Goal: Task Accomplishment & Management: Complete application form

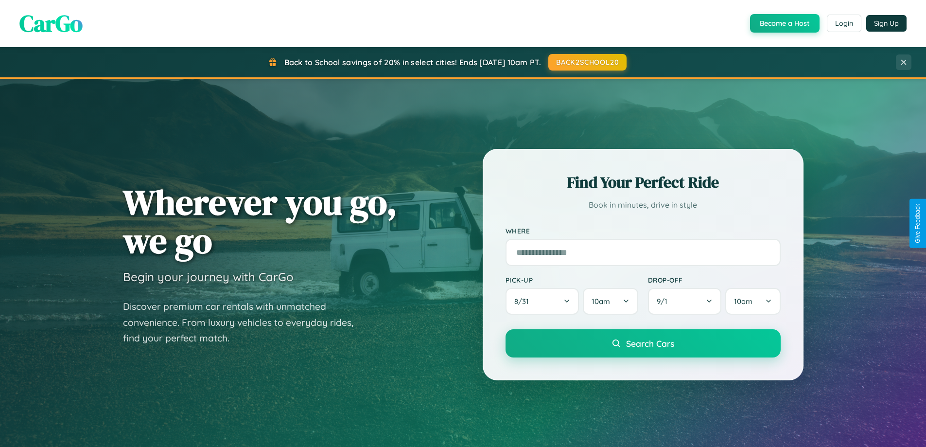
scroll to position [669, 0]
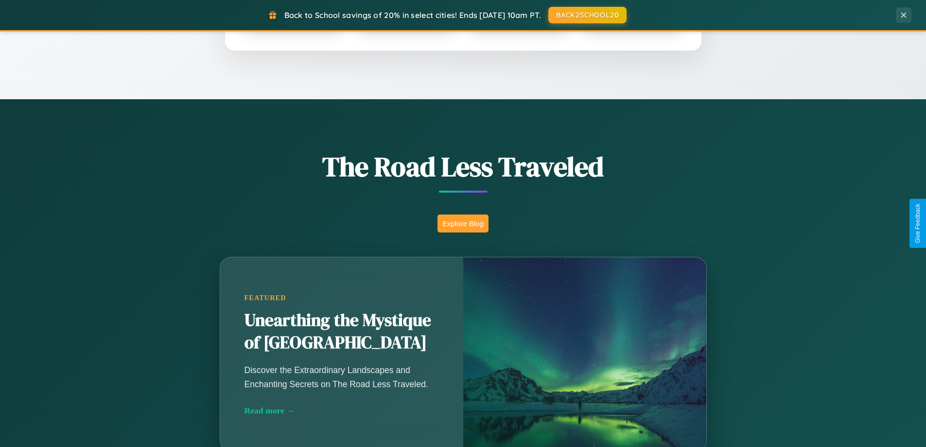
click at [463, 223] on button "Explore Blog" at bounding box center [463, 223] width 51 height 18
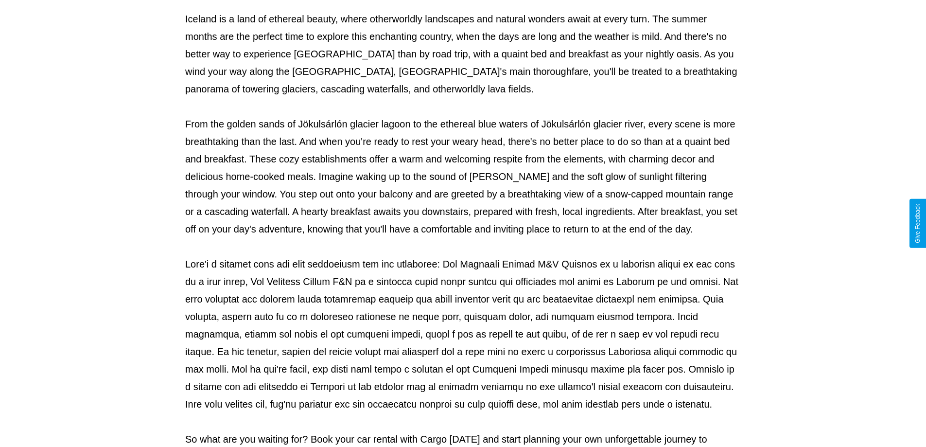
scroll to position [315, 0]
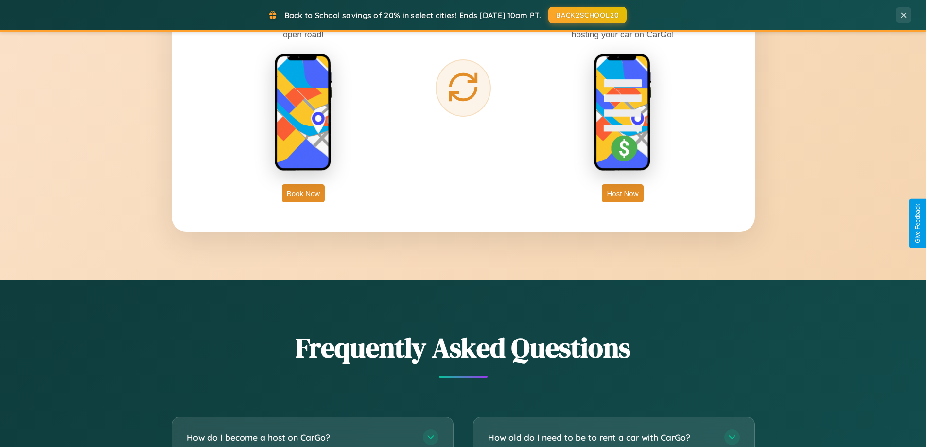
scroll to position [1871, 0]
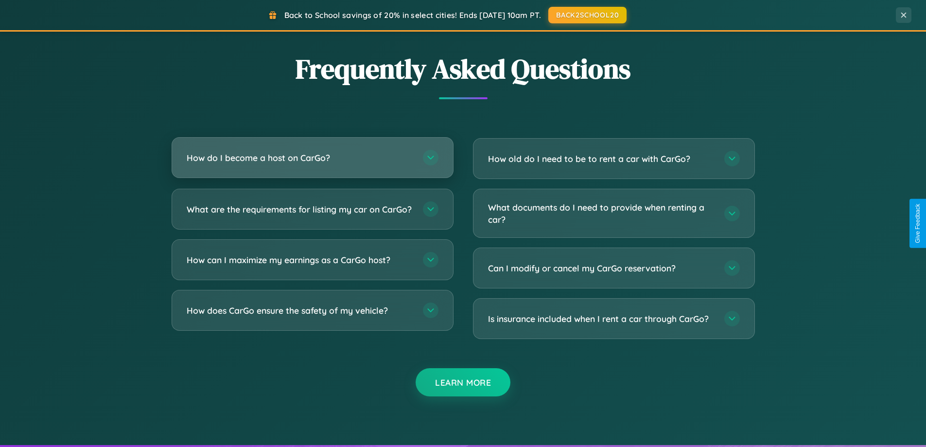
click at [312, 158] on h3 "How do I become a host on CarGo?" at bounding box center [300, 158] width 227 height 12
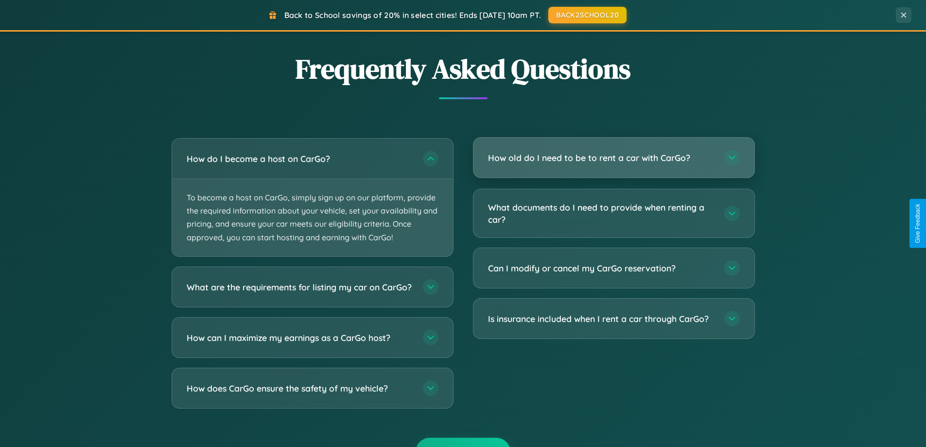
click at [614, 158] on h3 "How old do I need to be to rent a car with CarGo?" at bounding box center [601, 158] width 227 height 12
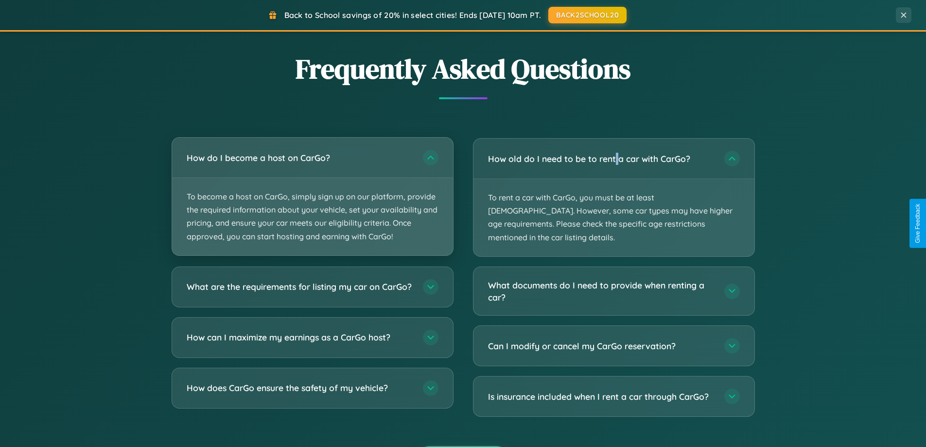
click at [312, 196] on p "To become a host on CarGo, simply sign up on our platform, provide the required…" at bounding box center [312, 216] width 281 height 77
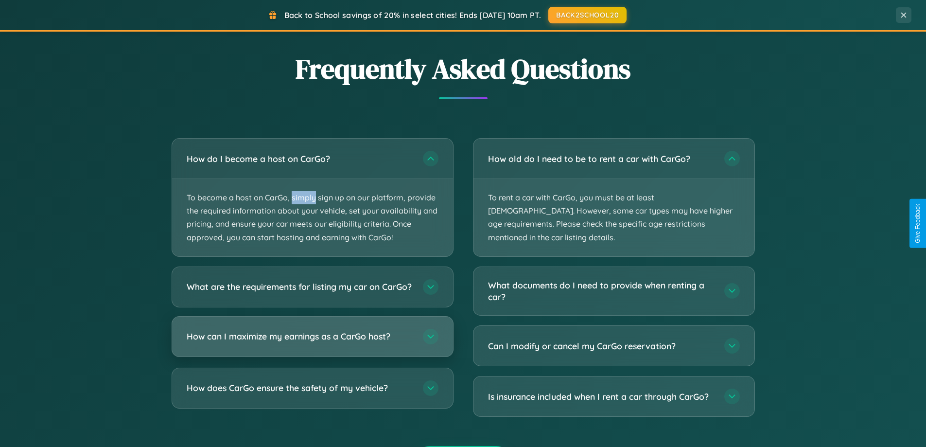
click at [312, 342] on h3 "How can I maximize my earnings as a CarGo host?" at bounding box center [300, 336] width 227 height 12
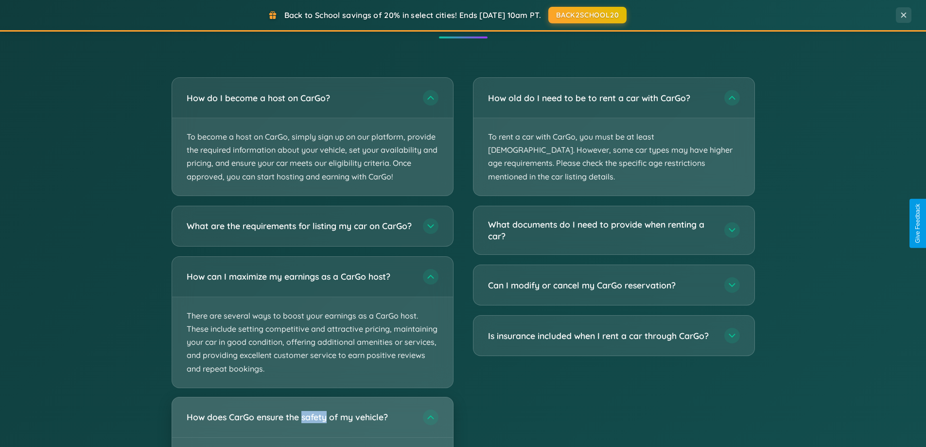
click at [312, 423] on h3 "How does CarGo ensure the safety of my vehicle?" at bounding box center [300, 417] width 227 height 12
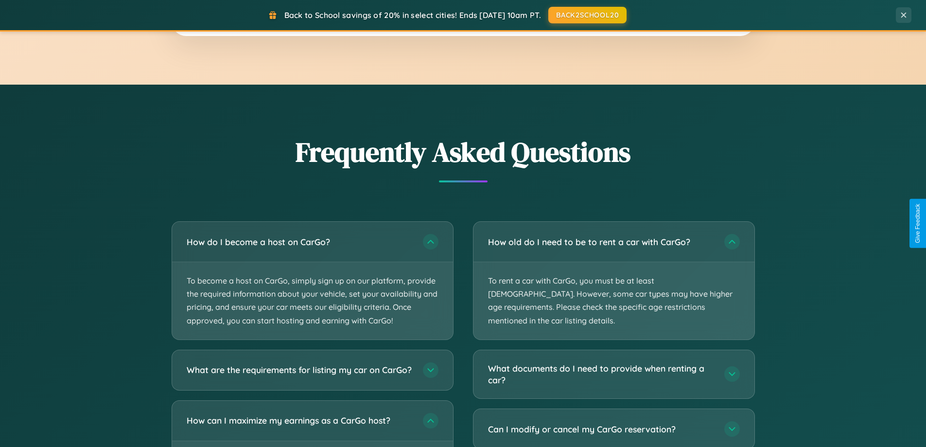
scroll to position [1563, 0]
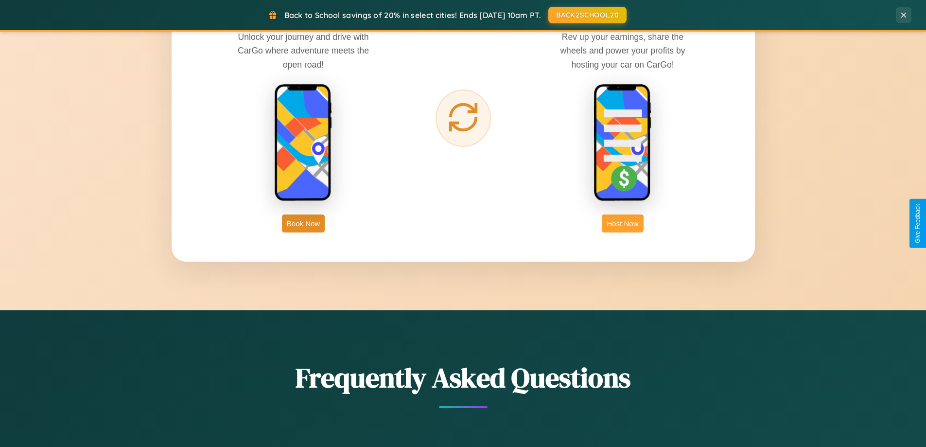
click at [623, 223] on button "Host Now" at bounding box center [622, 223] width 41 height 18
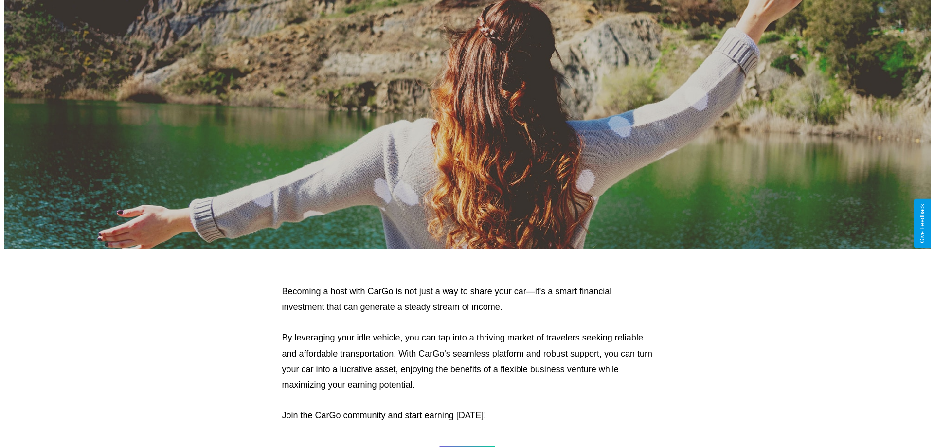
scroll to position [1014, 0]
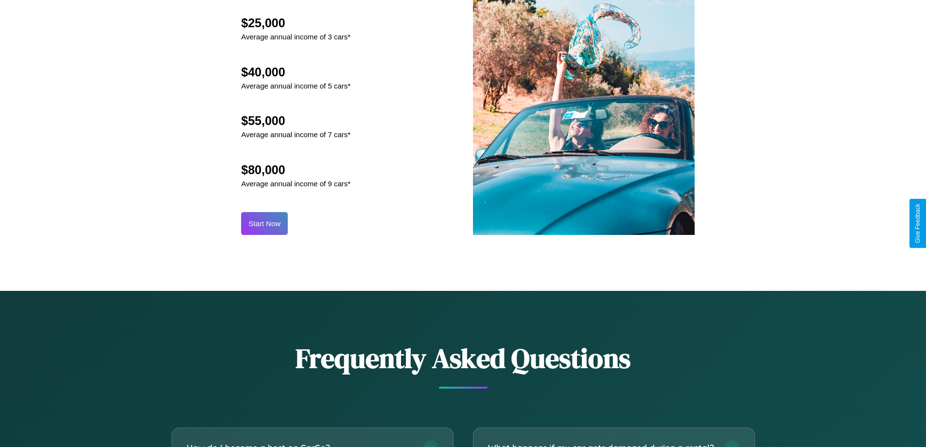
click at [265, 223] on button "Start Now" at bounding box center [264, 223] width 47 height 23
